Goal: Task Accomplishment & Management: Use online tool/utility

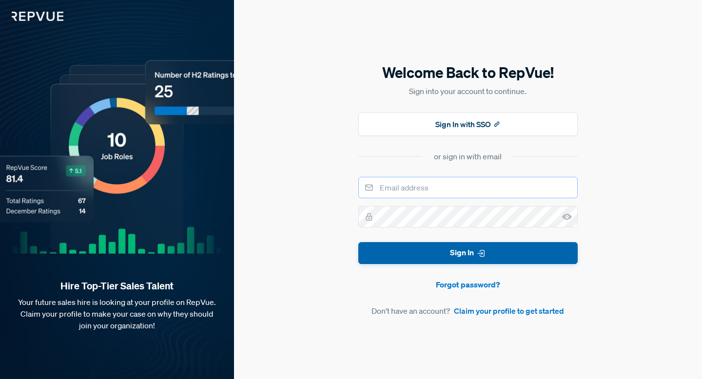
type input "Talent Acquisition Partner"
click at [409, 254] on button "Sign In" at bounding box center [467, 253] width 219 height 22
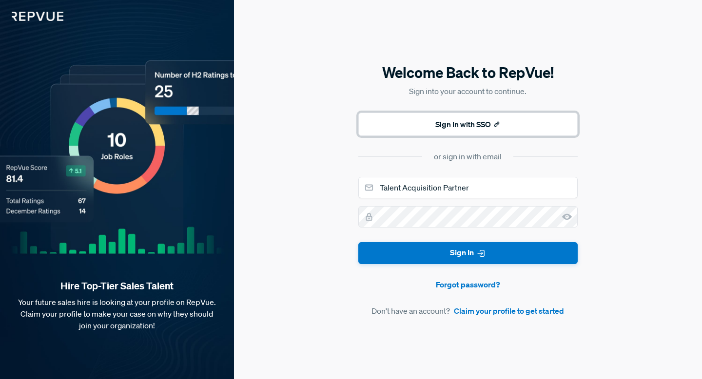
click at [455, 114] on button "Sign In with SSO" at bounding box center [467, 124] width 219 height 23
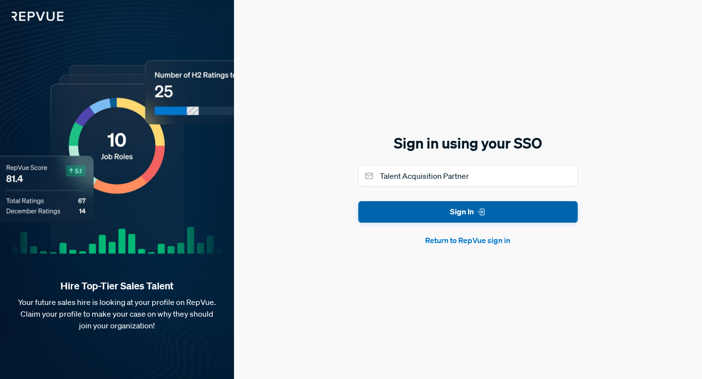
click at [381, 215] on button "Sign In" at bounding box center [467, 212] width 219 height 22
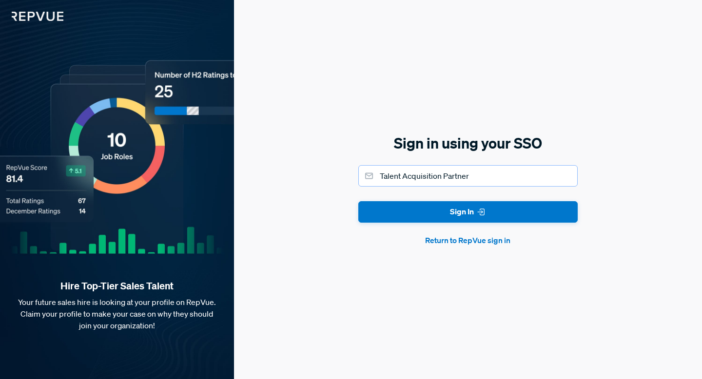
click at [456, 178] on input "Talent Acquisition Partner" at bounding box center [467, 175] width 219 height 21
type input "[EMAIL_ADDRESS][DOMAIN_NAME]"
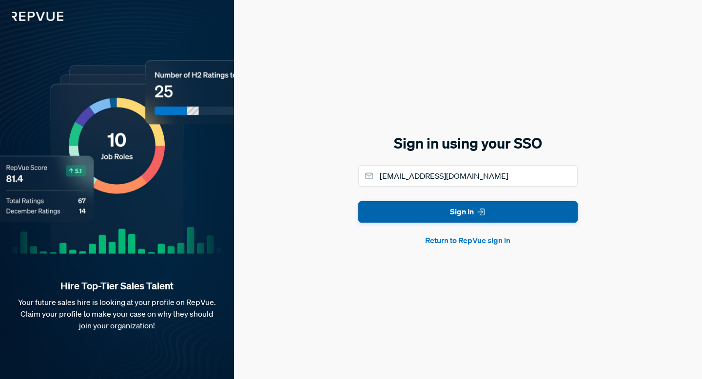
click at [447, 212] on button "Sign In" at bounding box center [467, 212] width 219 height 22
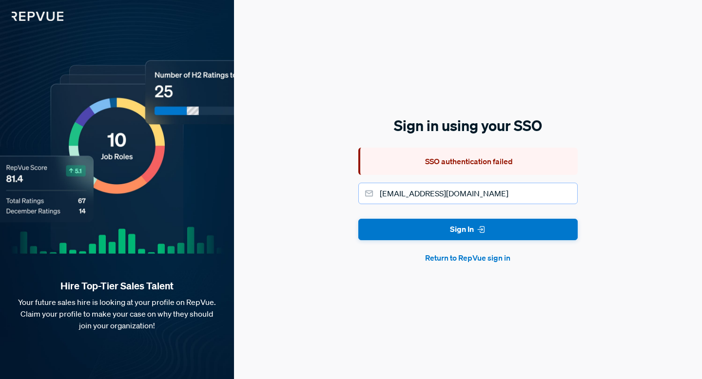
click at [396, 192] on input "[EMAIL_ADDRESS][DOMAIN_NAME]" at bounding box center [467, 193] width 219 height 21
click at [367, 209] on form "[EMAIL_ADDRESS][DOMAIN_NAME] Sign In Return to RepVue sign in" at bounding box center [467, 223] width 219 height 81
click at [435, 257] on button "Return to RepVue sign in" at bounding box center [467, 258] width 219 height 12
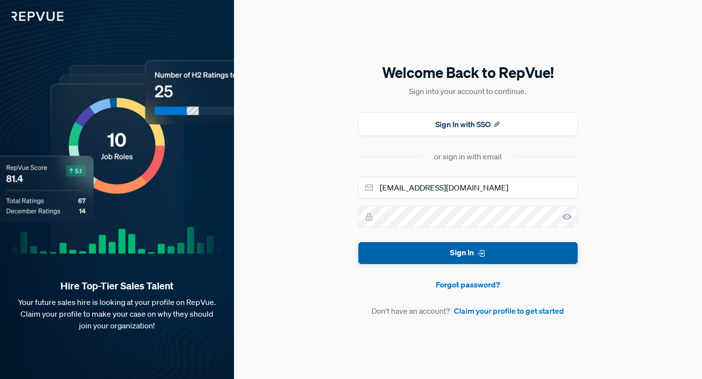
click at [447, 260] on button "Sign In" at bounding box center [467, 253] width 219 height 22
